Goal: Check status: Check status

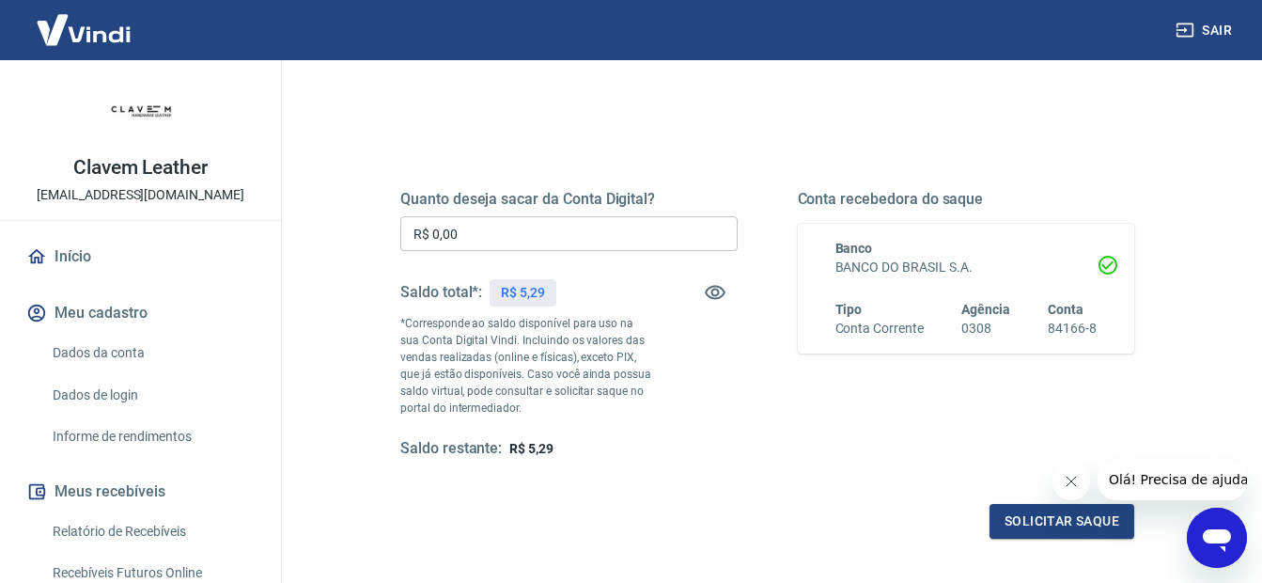
click at [125, 254] on link "Início" at bounding box center [141, 256] width 236 height 41
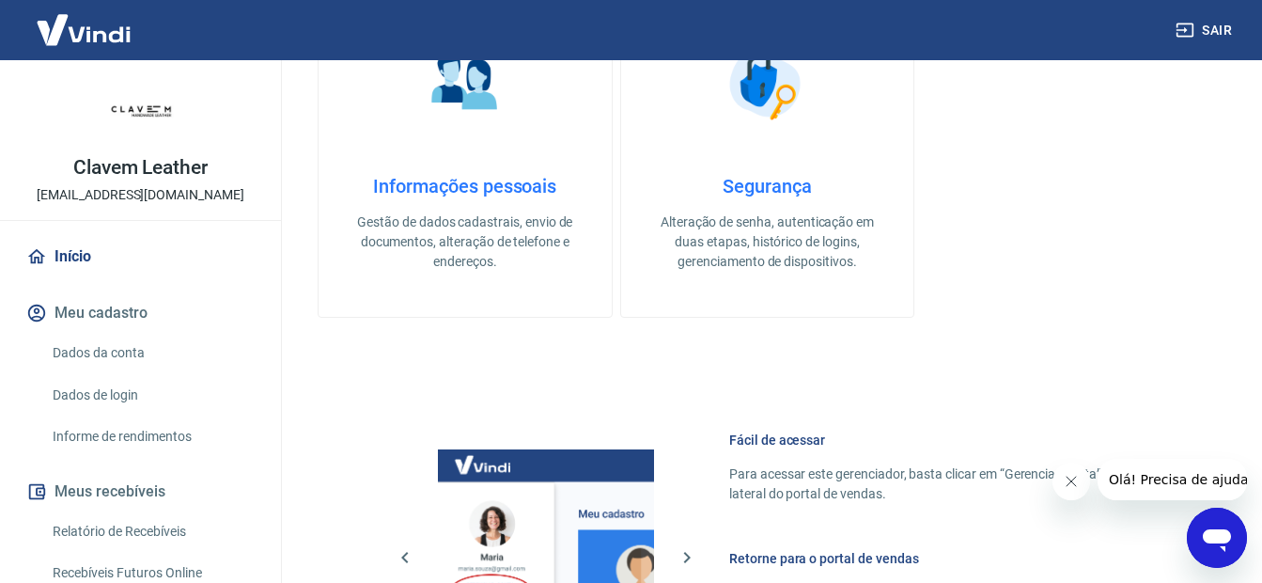
scroll to position [658, 0]
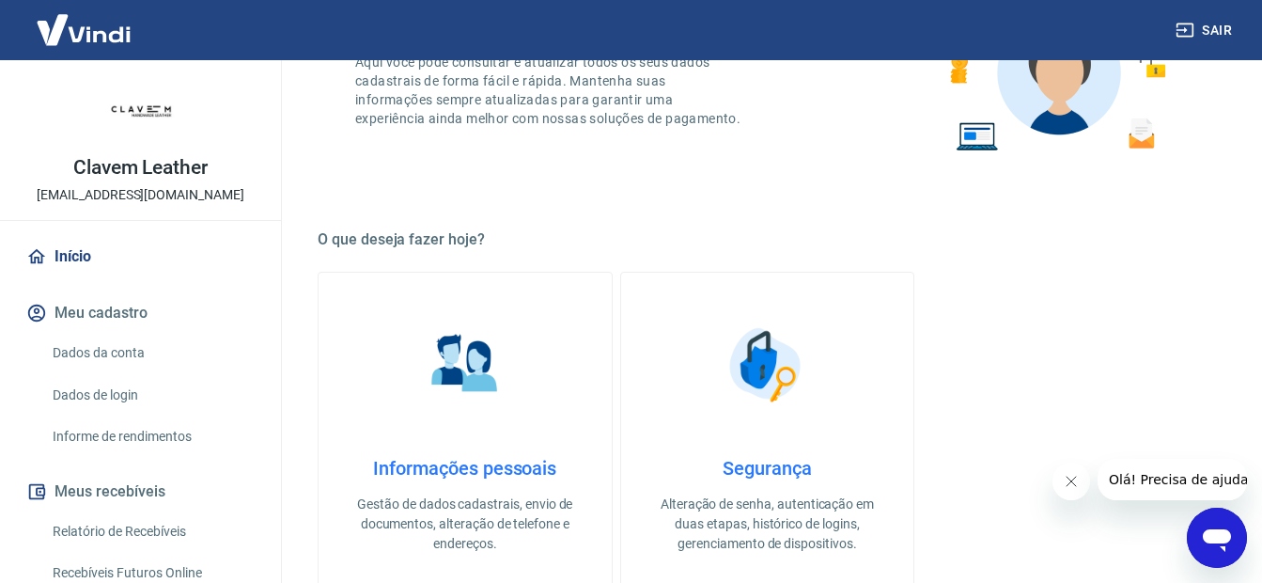
scroll to position [188, 0]
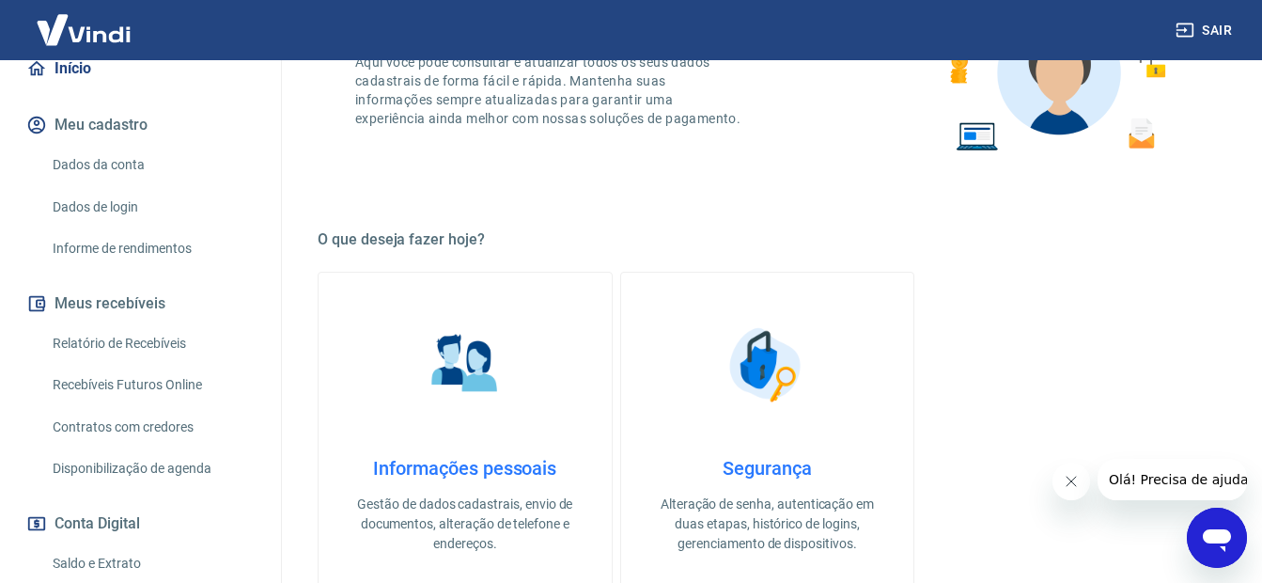
click at [196, 376] on link "Recebíveis Futuros Online" at bounding box center [151, 385] width 213 height 39
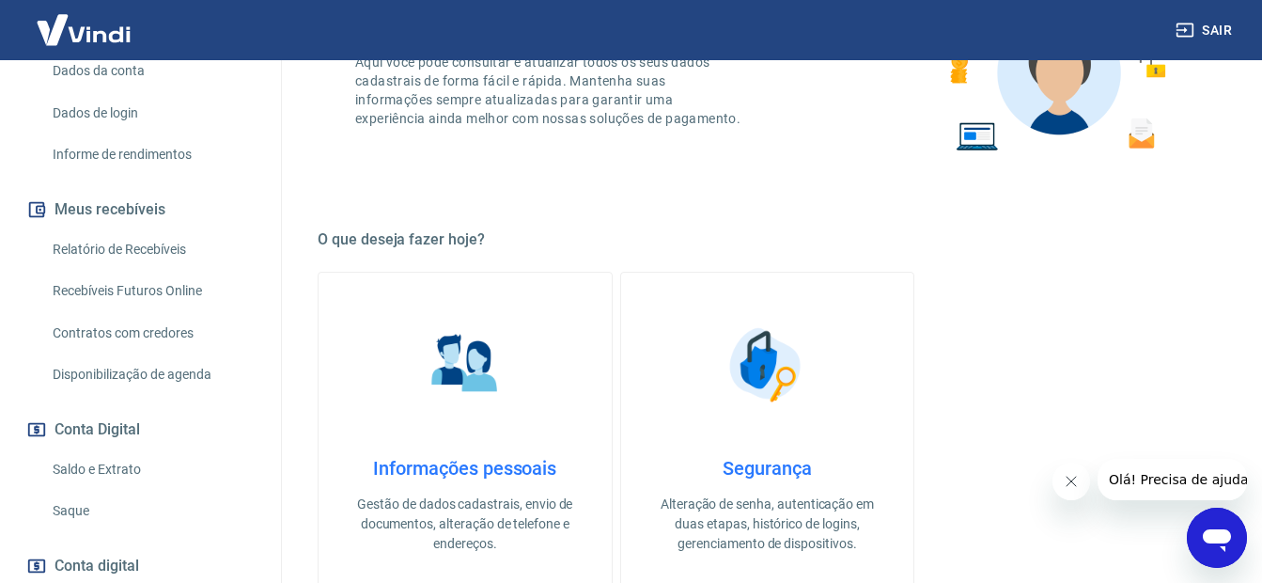
scroll to position [398, 0]
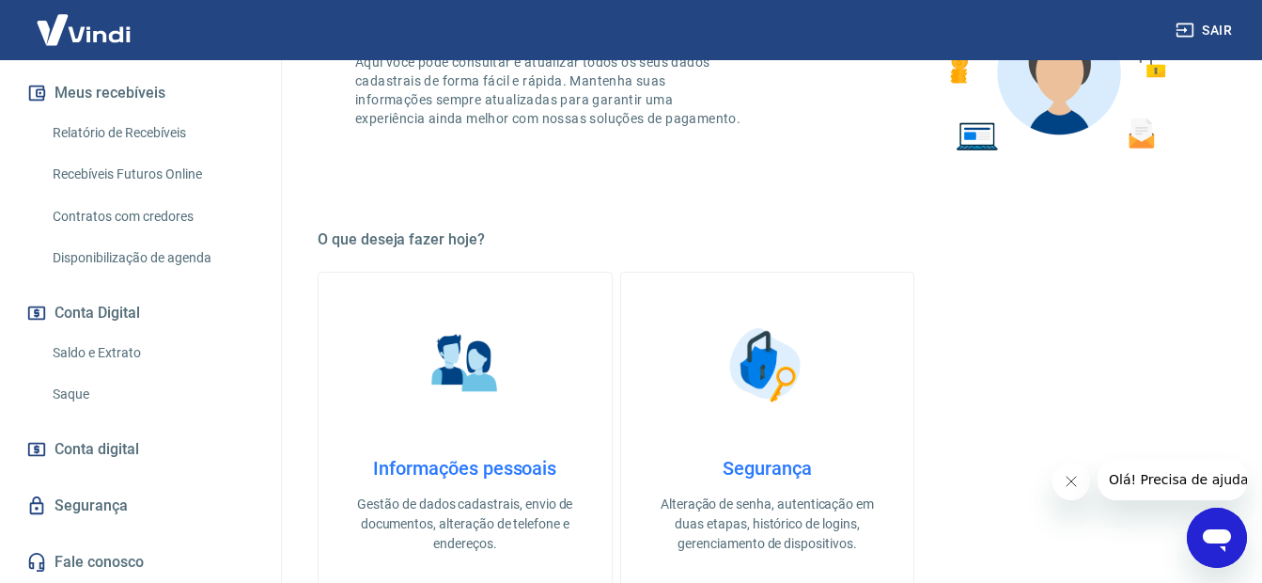
click at [186, 351] on link "Saldo e Extrato" at bounding box center [151, 353] width 213 height 39
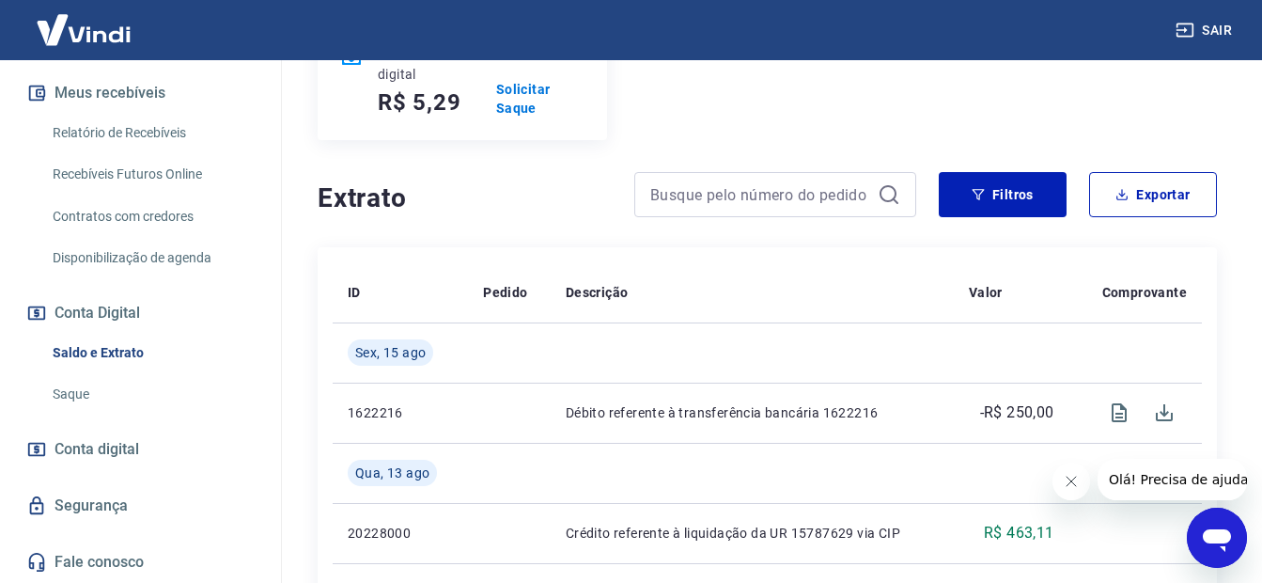
scroll to position [376, 0]
